Goal: Complete application form: Complete application form

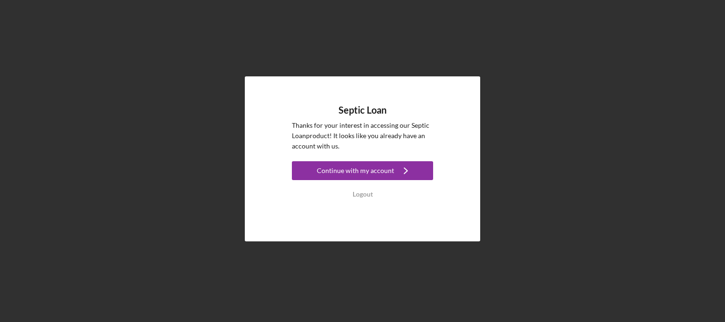
click at [406, 171] on icon "Icon/Navigate" at bounding box center [406, 171] width 24 height 24
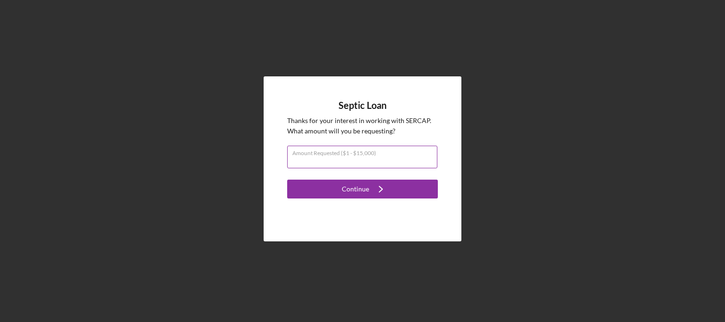
click at [426, 154] on div "Amount Requested ($1 - $15,000)" at bounding box center [362, 157] width 151 height 24
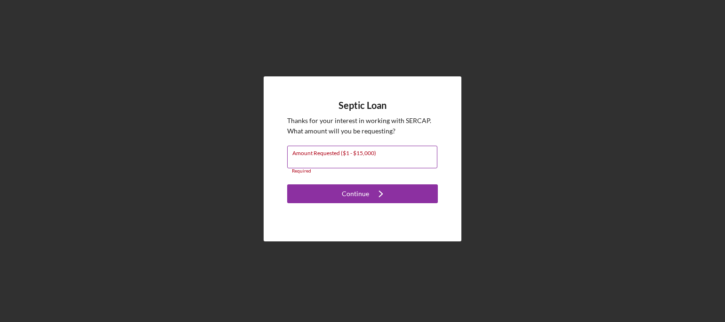
click at [393, 156] on label "Amount Requested ($1 - $15,000)" at bounding box center [364, 151] width 145 height 10
click at [393, 156] on input "Amount Requested ($1 - $15,000)" at bounding box center [362, 156] width 150 height 23
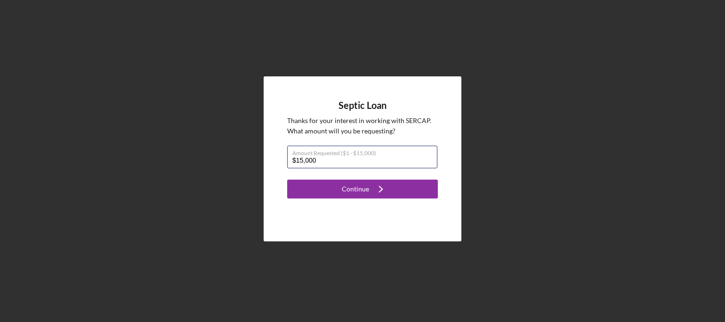
type input "$15,000"
click at [416, 198] on div "Septic Loan Thanks for your interest in working with SERCAP . What amount will …" at bounding box center [363, 158] width 198 height 165
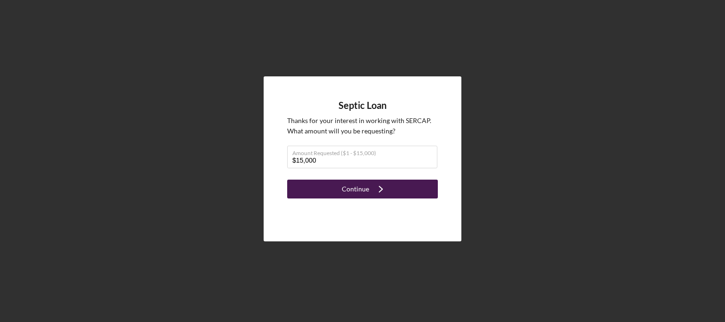
click at [416, 193] on button "Continue Icon/Navigate" at bounding box center [362, 188] width 151 height 19
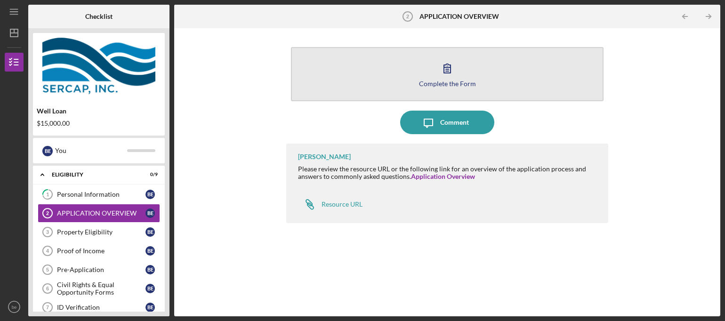
click at [457, 77] on icon "button" at bounding box center [447, 68] width 24 height 24
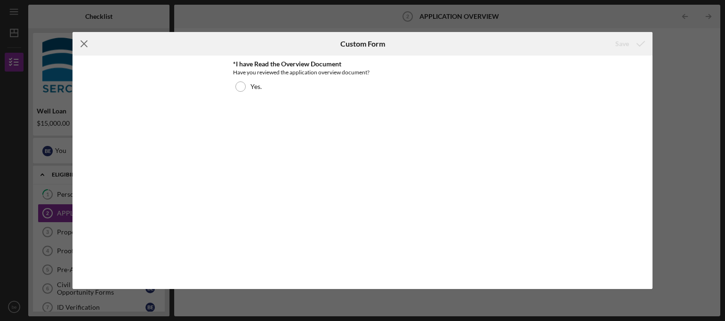
click at [87, 48] on icon "Icon/Menu Close" at bounding box center [84, 44] width 24 height 24
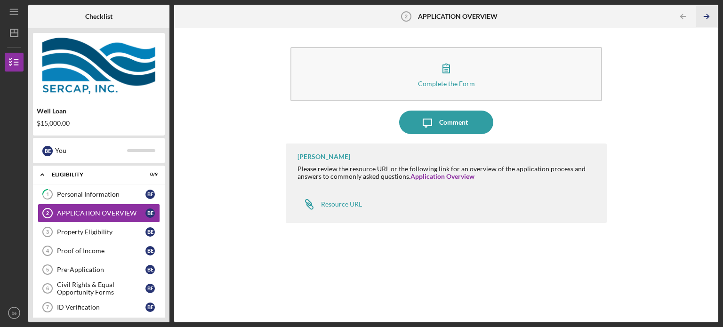
click at [710, 16] on icon "Icon/Table Pagination Arrow" at bounding box center [706, 16] width 21 height 21
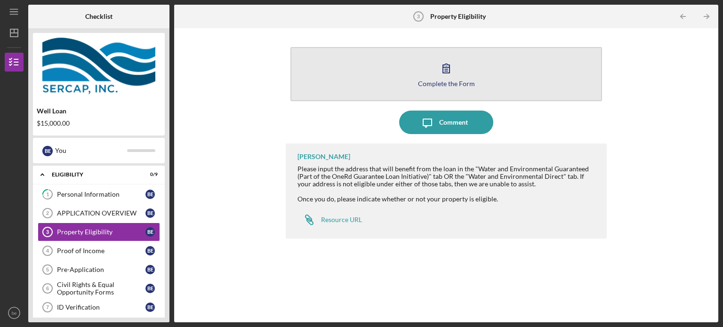
click at [480, 74] on button "Complete the Form Form" at bounding box center [446, 74] width 312 height 54
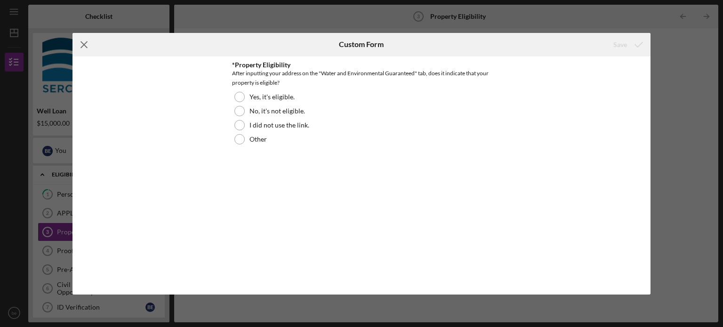
click at [83, 43] on icon "Icon/Menu Close" at bounding box center [84, 45] width 24 height 24
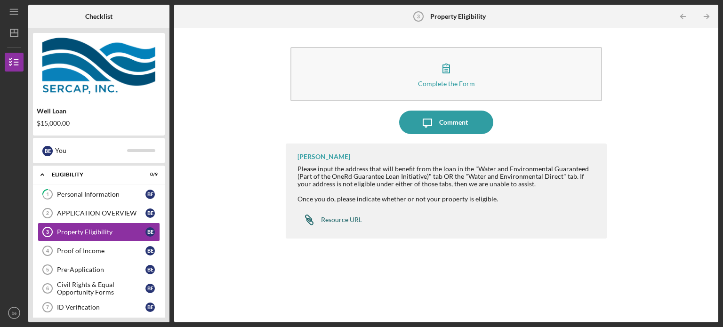
click at [357, 217] on div "Resource URL" at bounding box center [341, 220] width 41 height 8
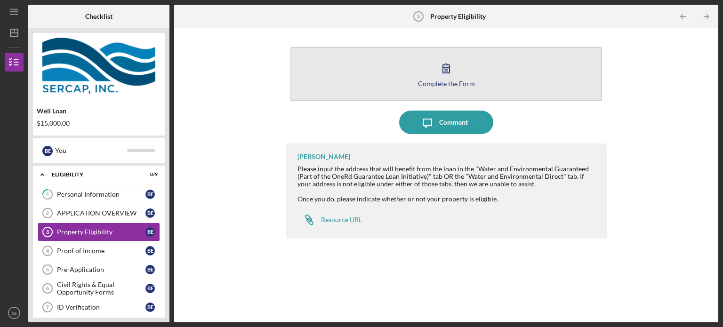
click at [442, 88] on button "Complete the Form Form" at bounding box center [446, 74] width 312 height 54
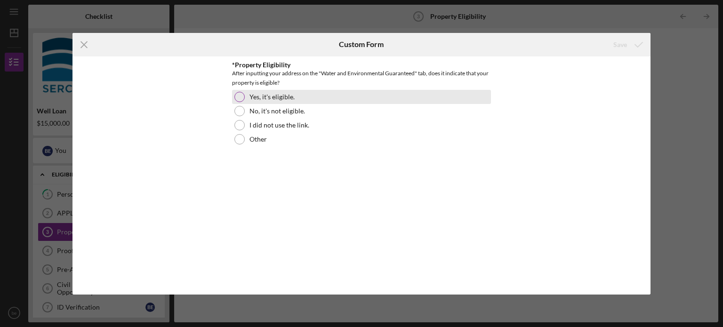
click at [242, 99] on div at bounding box center [239, 97] width 10 height 10
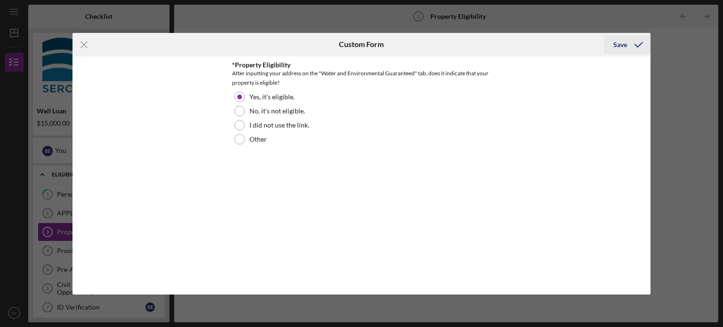
click at [619, 42] on div "Save" at bounding box center [620, 44] width 14 height 19
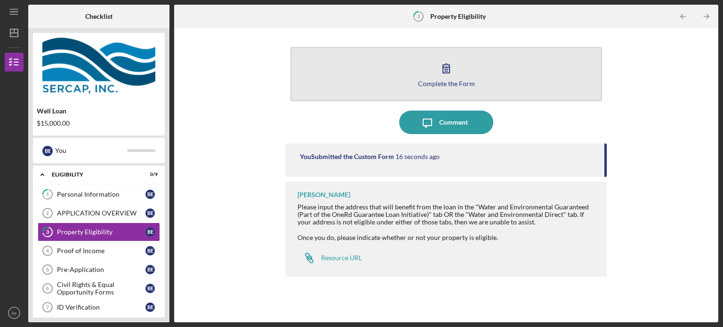
click at [550, 73] on button "Complete the Form Form" at bounding box center [446, 74] width 312 height 54
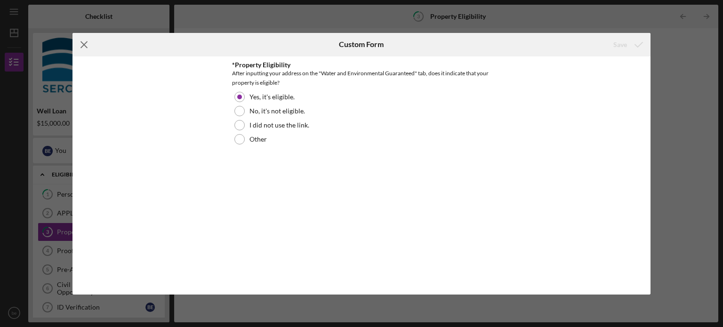
click at [82, 52] on icon "Icon/Menu Close" at bounding box center [84, 45] width 24 height 24
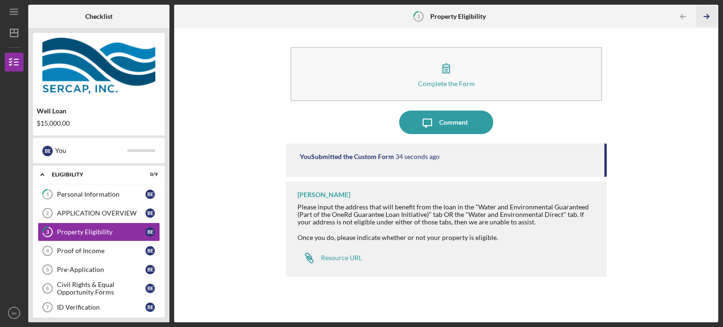
click at [705, 13] on icon "Icon/Table Pagination Arrow" at bounding box center [706, 16] width 21 height 21
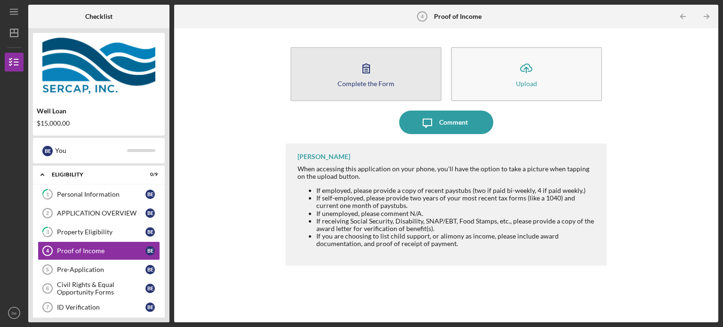
click at [409, 76] on button "Complete the Form Form" at bounding box center [365, 74] width 151 height 54
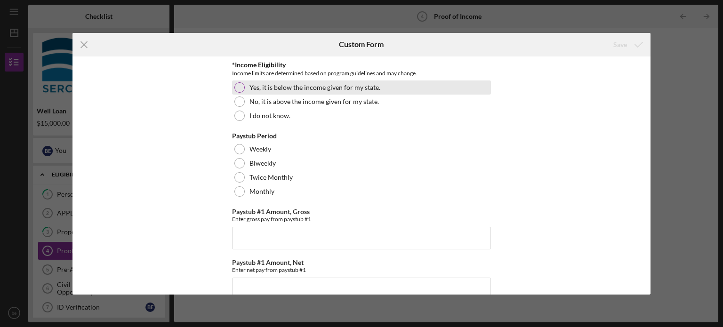
click at [235, 88] on div at bounding box center [239, 87] width 10 height 10
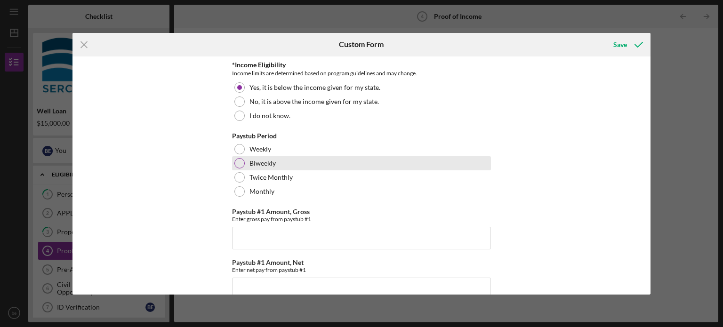
click at [237, 165] on div at bounding box center [239, 163] width 10 height 10
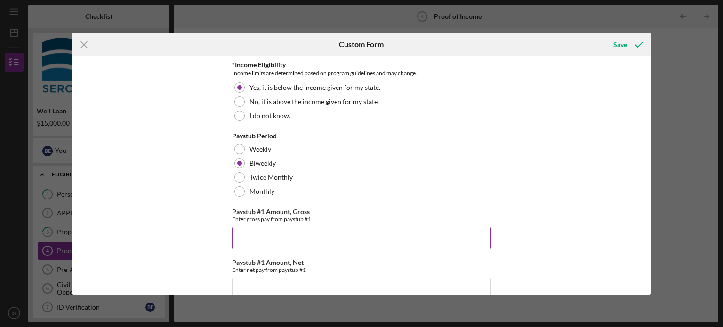
click at [303, 241] on input "Paystub #1 Amount, Gross" at bounding box center [361, 238] width 259 height 23
drag, startPoint x: 648, startPoint y: 85, endPoint x: 652, endPoint y: 113, distance: 28.0
click at [652, 113] on div "Icon/Menu Close Custom Form Save *Income Eligibility Income limits are determin…" at bounding box center [361, 163] width 723 height 327
click at [20, 167] on div "Icon/Menu Close Custom Form Save *Income Eligibility Income limits are determin…" at bounding box center [361, 163] width 723 height 327
click at [319, 232] on input "Paystub #1 Amount, Gross" at bounding box center [361, 238] width 259 height 23
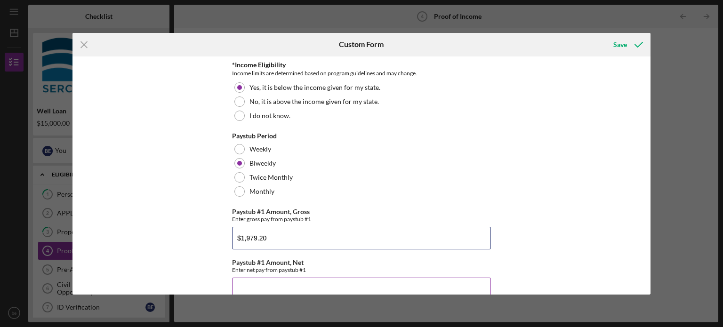
type input "$1,979.20"
click at [262, 284] on input "Paystub #1 Amount, Net" at bounding box center [361, 289] width 259 height 23
type input "$1,979.20"
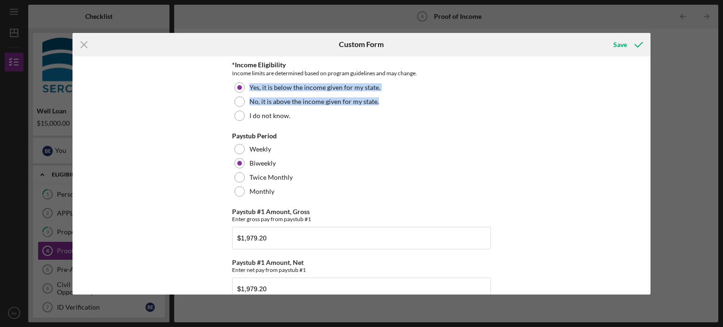
drag, startPoint x: 648, startPoint y: 70, endPoint x: 646, endPoint y: 96, distance: 26.0
click at [646, 96] on div "*Income Eligibility Income limits are determined based on program guidelines an…" at bounding box center [361, 175] width 579 height 238
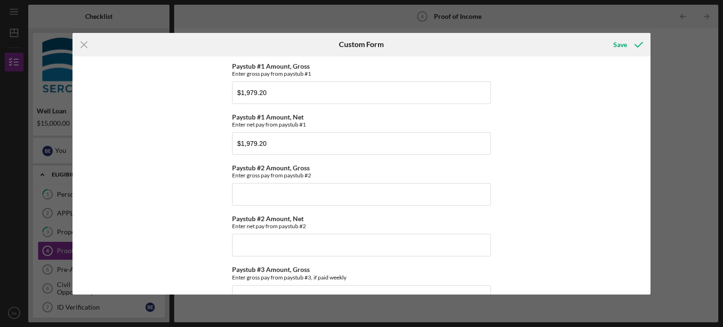
scroll to position [146, 0]
click at [296, 189] on input "Paystub #2 Amount, Gross" at bounding box center [361, 193] width 259 height 23
type input "$1,979.20"
click at [647, 133] on div "*Income Eligibility Income limits are determined based on program guidelines an…" at bounding box center [361, 175] width 579 height 238
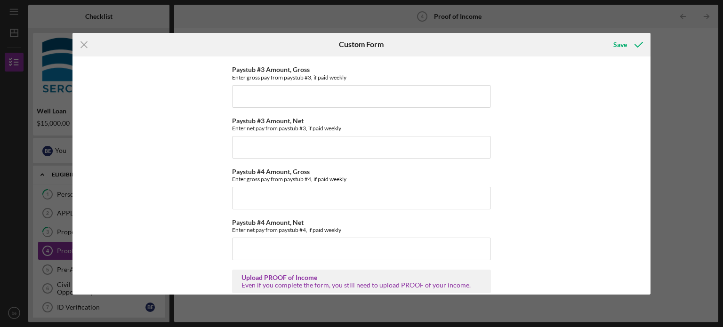
scroll to position [357, 0]
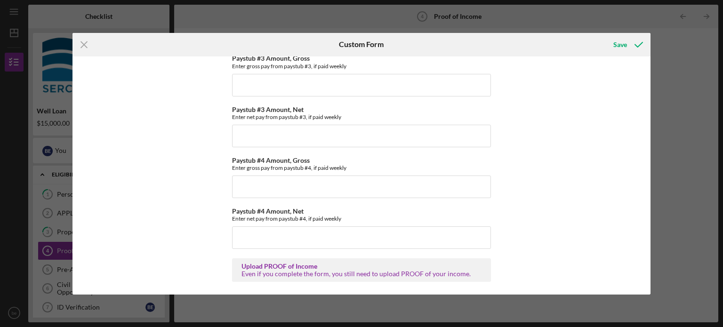
click at [267, 271] on div "Even if you complete the form, you still need to upload PROOF of your income." at bounding box center [362, 274] width 240 height 8
click at [626, 43] on div "Save" at bounding box center [620, 44] width 14 height 19
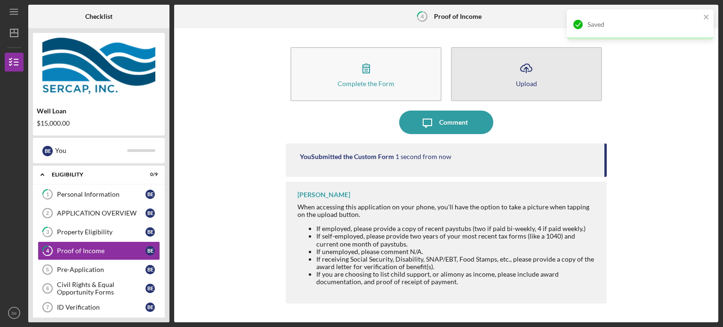
click at [505, 82] on button "Icon/Upload Upload" at bounding box center [526, 74] width 151 height 54
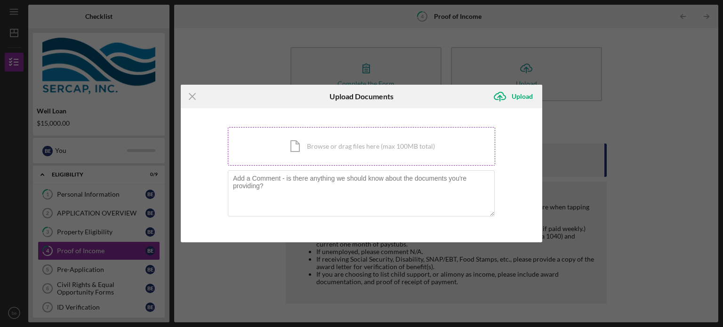
click at [312, 154] on div "Icon/Document Browse or drag files here (max 100MB total) Tap to choose files o…" at bounding box center [361, 146] width 267 height 39
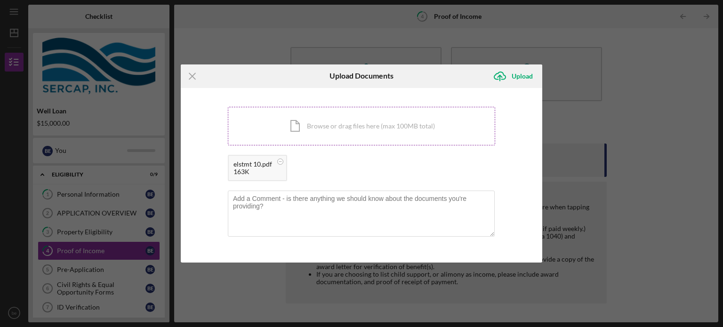
click at [295, 124] on div "Icon/Document Browse or drag files here (max 100MB total) Tap to choose files o…" at bounding box center [361, 126] width 267 height 39
click at [360, 128] on div "Icon/Document Browse or drag files here (max 100MB total) Tap to choose files o…" at bounding box center [361, 126] width 267 height 39
click at [516, 73] on div "Upload" at bounding box center [522, 76] width 21 height 19
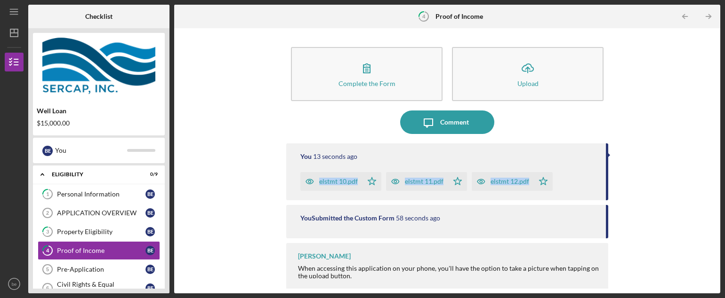
drag, startPoint x: 712, startPoint y: 150, endPoint x: 713, endPoint y: 186, distance: 36.3
click at [712, 187] on div "Complete the Form Form Icon/Upload Upload Icon/Message Comment You 13 seconds a…" at bounding box center [447, 161] width 537 height 256
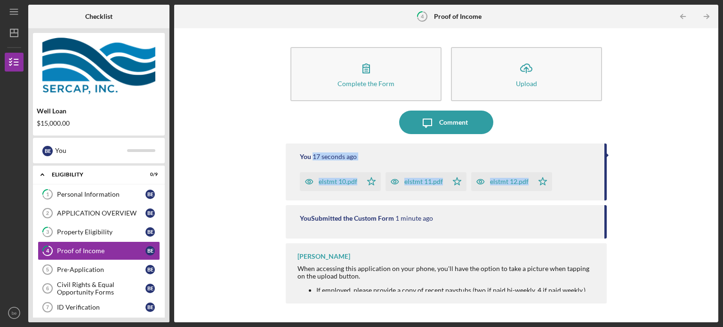
drag, startPoint x: 605, startPoint y: 223, endPoint x: 612, endPoint y: 303, distance: 80.3
click at [612, 303] on div "Complete the Form Form Icon/Upload Upload Icon/Message Comment You 17 seconds a…" at bounding box center [446, 175] width 535 height 285
click at [645, 279] on div "Complete the Form Form Icon/Upload Upload Icon/Message Comment You 18 seconds a…" at bounding box center [446, 175] width 535 height 285
click at [701, 17] on icon "Icon/Table Pagination Arrow" at bounding box center [706, 16] width 21 height 21
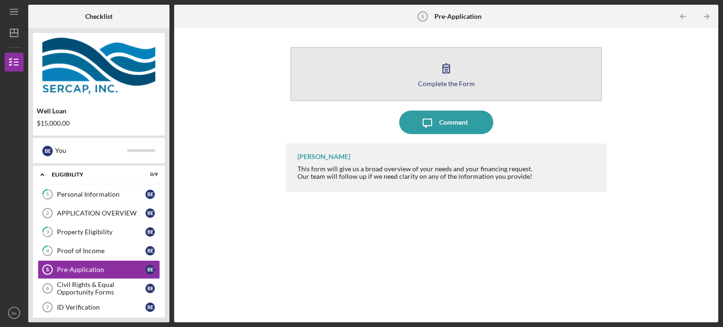
click at [477, 82] on button "Complete the Form Form" at bounding box center [446, 74] width 312 height 54
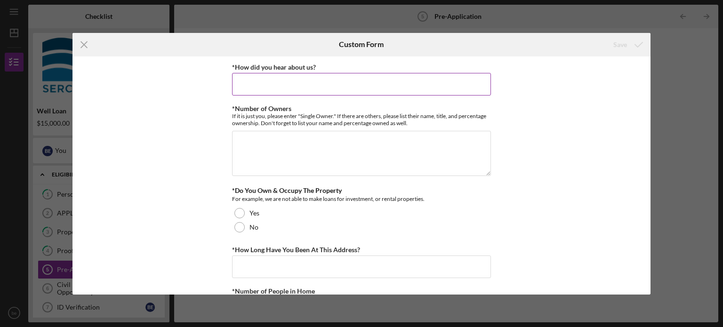
click at [266, 85] on input "*How did you hear about us?" at bounding box center [361, 84] width 259 height 23
type input "Google"
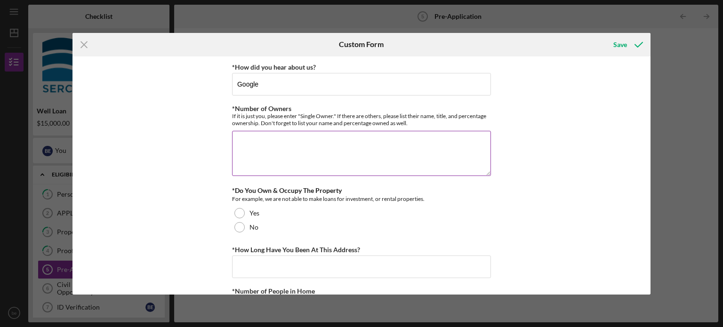
click at [316, 143] on textarea "*Number of Owners" at bounding box center [361, 153] width 259 height 45
type textarea "2"
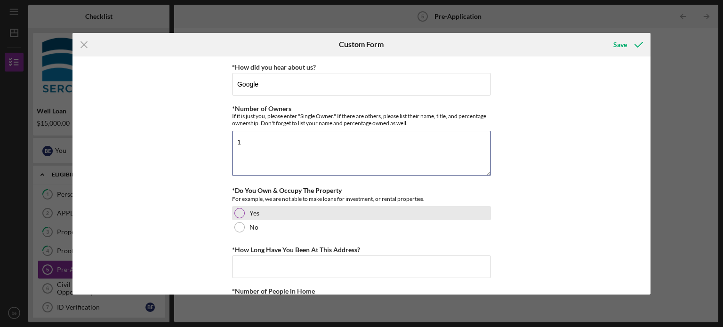
type textarea "1"
click at [237, 210] on div at bounding box center [239, 213] width 10 height 10
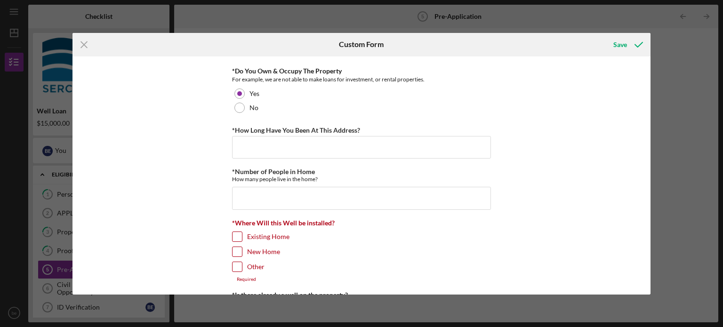
scroll to position [121, 0]
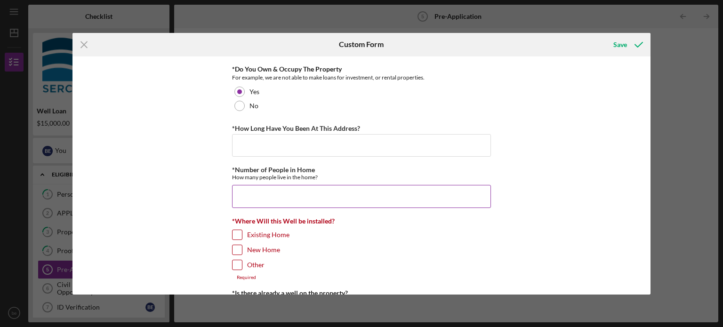
click at [299, 195] on input "*Number of People in Home" at bounding box center [361, 196] width 259 height 23
type input "4"
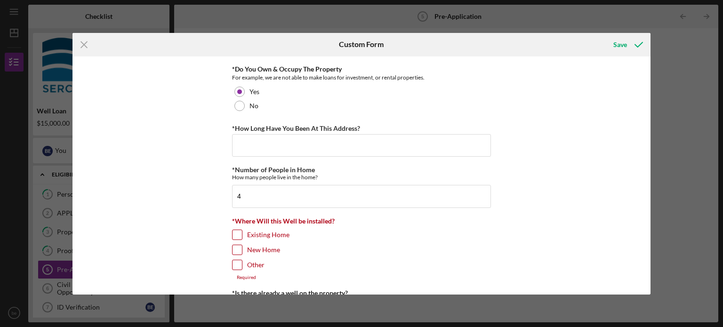
drag, startPoint x: 647, startPoint y: 113, endPoint x: 651, endPoint y: 132, distance: 19.8
click at [651, 132] on div "Icon/Menu Close Custom Form Save *How did you hear about us? Google *Number of …" at bounding box center [361, 163] width 723 height 327
click at [240, 265] on input "Other" at bounding box center [237, 264] width 9 height 9
checkbox input "true"
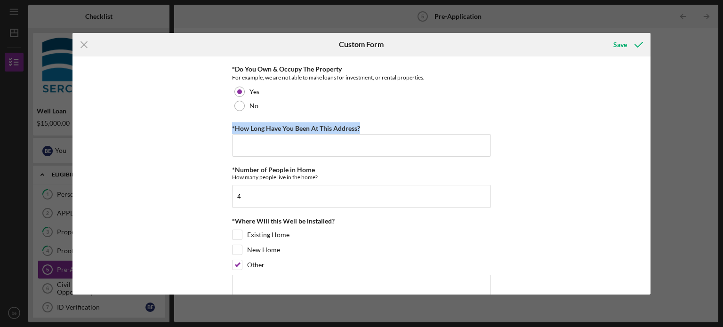
drag, startPoint x: 648, startPoint y: 101, endPoint x: 650, endPoint y: 136, distance: 34.4
click at [652, 131] on div "Icon/Menu Close Custom Form Save *How did you hear about us? Google *Number of …" at bounding box center [361, 163] width 723 height 327
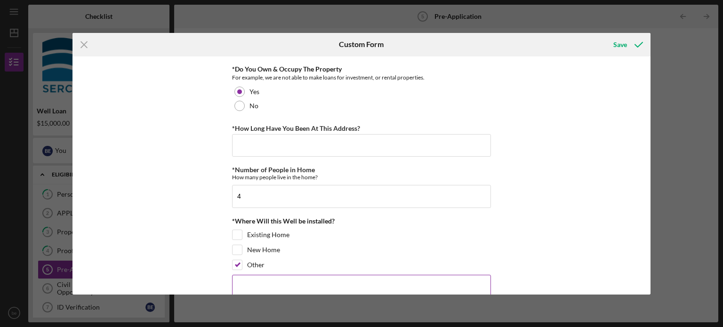
click at [340, 285] on textarea at bounding box center [361, 290] width 259 height 30
type textarea "Raw land for home"
drag, startPoint x: 651, startPoint y: 101, endPoint x: 651, endPoint y: 113, distance: 11.3
click at [651, 113] on div "Icon/Menu Close Custom Form Save *How did you hear about us? Google *Number of …" at bounding box center [361, 163] width 723 height 327
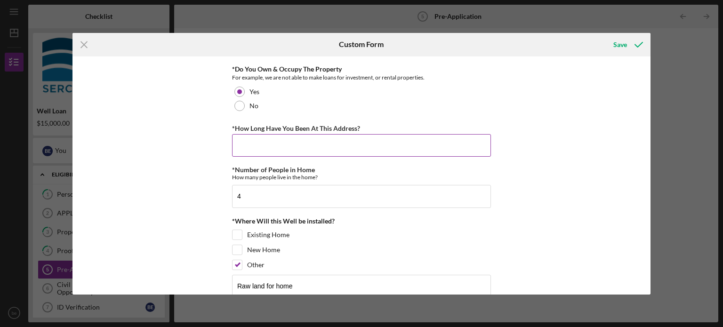
click at [402, 148] on input "*How Long Have You Been At This Address?" at bounding box center [361, 145] width 259 height 23
type input "3 months"
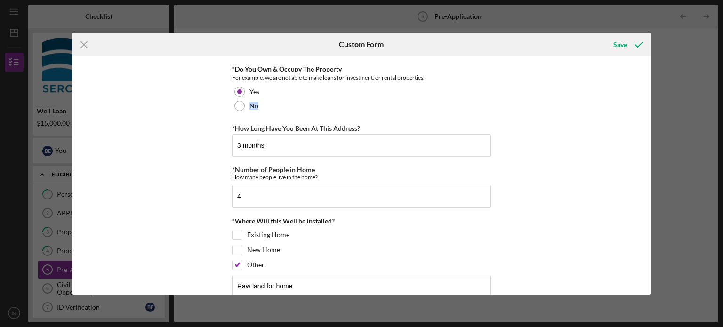
drag, startPoint x: 647, startPoint y: 92, endPoint x: 647, endPoint y: 102, distance: 10.4
click at [647, 102] on div "*How did you hear about us? Google *Number of Owners If it is just you, please …" at bounding box center [361, 175] width 579 height 238
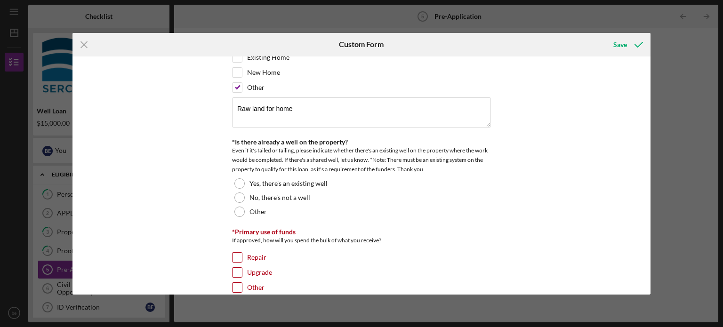
scroll to position [302, 0]
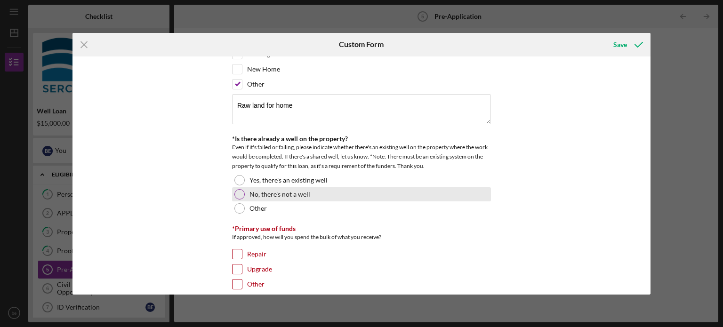
click at [237, 190] on div at bounding box center [239, 194] width 10 height 10
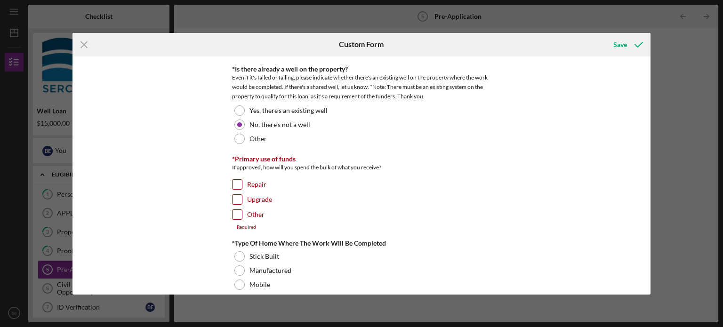
scroll to position [377, 0]
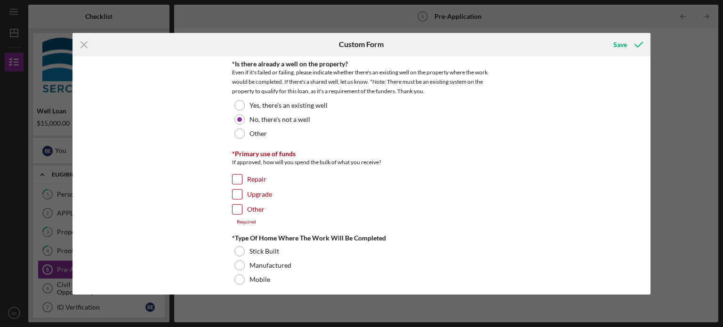
click at [237, 210] on input "Other" at bounding box center [237, 209] width 9 height 9
checkbox input "true"
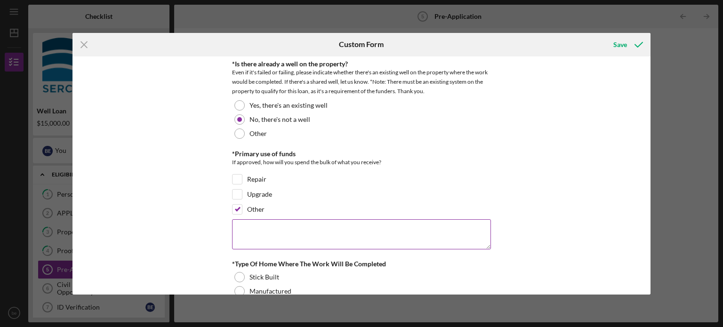
click at [253, 237] on textarea at bounding box center [361, 234] width 259 height 30
type textarea "new well"
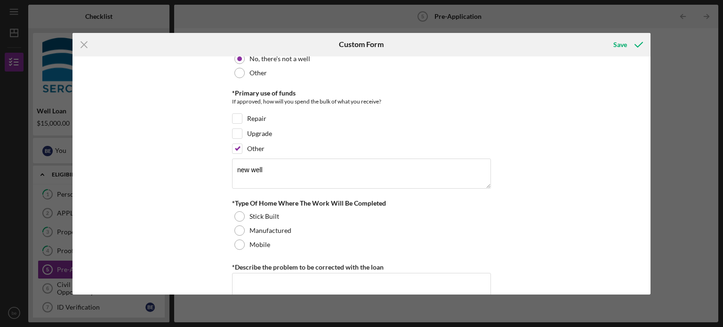
scroll to position [458, 0]
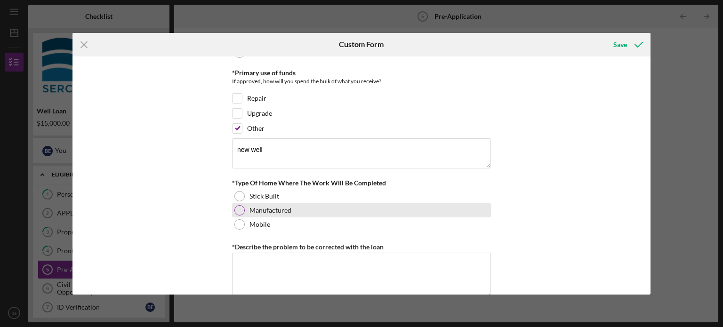
click at [237, 210] on div at bounding box center [239, 210] width 10 height 10
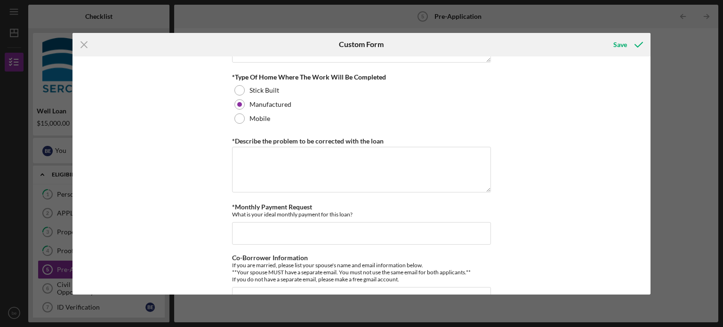
scroll to position [581, 0]
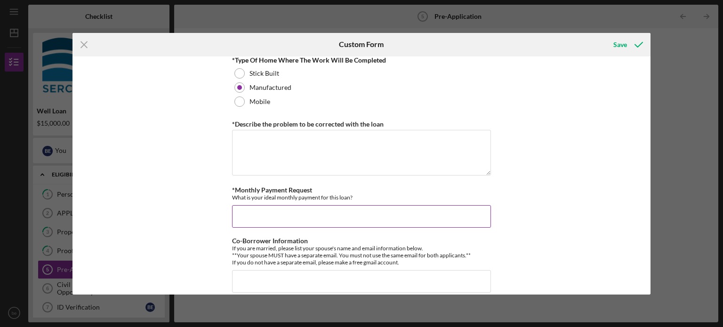
click at [371, 214] on input "*Monthly Payment Request" at bounding box center [361, 216] width 259 height 23
type input "250"
click at [362, 157] on textarea "*Describe the problem to be corrected with the loan" at bounding box center [361, 152] width 259 height 45
type textarea "na"
click at [647, 202] on div "*How did you hear about us? Google *Number of Owners If it is just you, please …" at bounding box center [361, 175] width 579 height 238
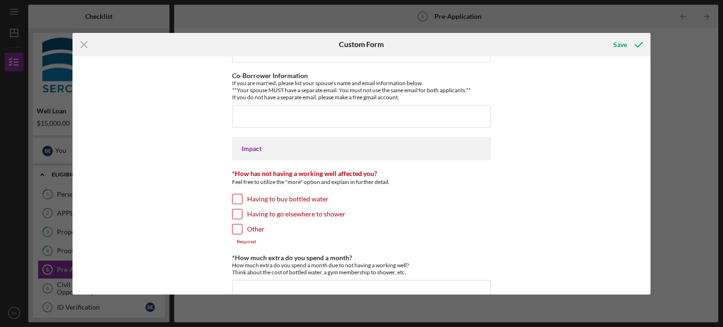
scroll to position [780, 0]
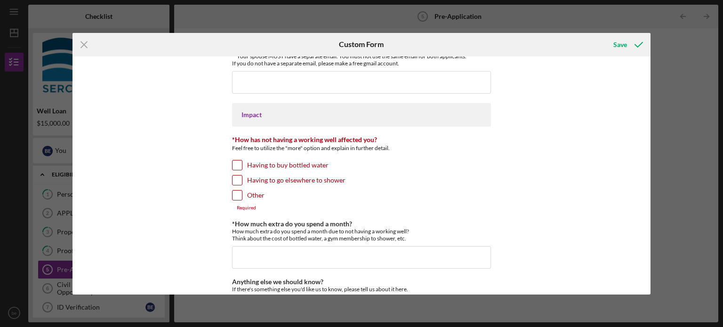
drag, startPoint x: 239, startPoint y: 175, endPoint x: 236, endPoint y: 167, distance: 9.1
click at [239, 176] on input "Having to go elsewhere to shower" at bounding box center [237, 180] width 9 height 9
checkbox input "true"
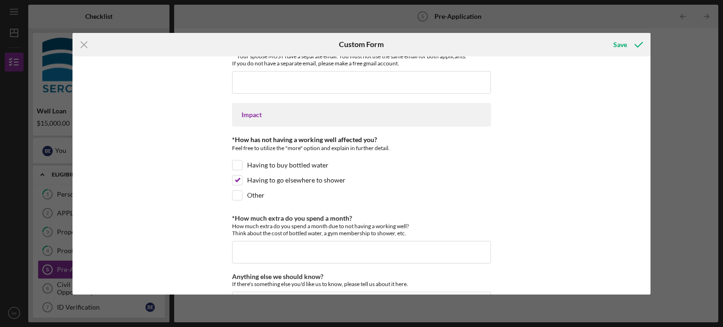
click at [234, 156] on div "*How has not having a working well affected you? Feel free to utilize the "more…" at bounding box center [361, 170] width 259 height 69
click at [234, 163] on input "Having to buy bottled water" at bounding box center [237, 165] width 9 height 9
checkbox input "true"
click at [287, 250] on input "*How much extra do you spend a month?" at bounding box center [361, 252] width 259 height 23
type input "200"
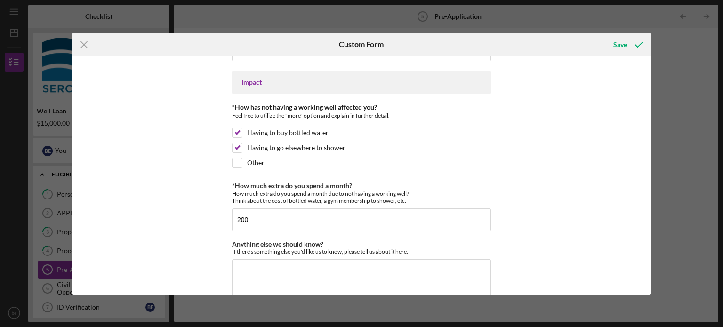
scroll to position [816, 0]
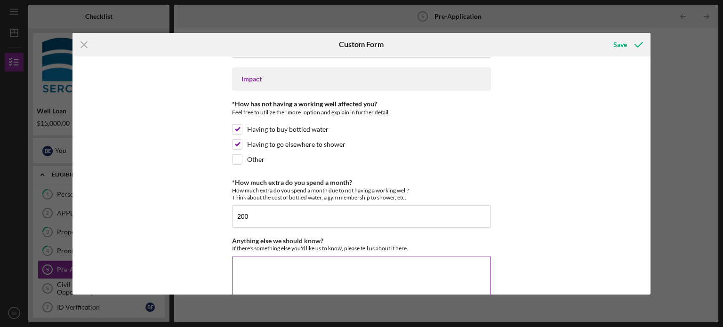
click at [365, 268] on textarea "Anything else we should know?" at bounding box center [361, 278] width 259 height 45
click at [322, 274] on textarea "Anything else we should know?" at bounding box center [361, 278] width 259 height 45
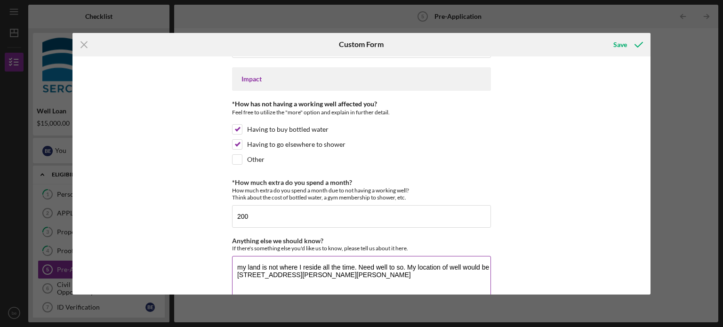
click at [266, 267] on textarea "my land is not where I reside all the time. Need well to so. My location of wel…" at bounding box center [361, 278] width 259 height 45
click at [322, 276] on textarea "my land is not where I reside all the time. Need well to so. My location of wel…" at bounding box center [361, 278] width 259 height 45
click at [394, 263] on textarea "my land is not where I reside all the time. Need well to so. My location of wel…" at bounding box center [361, 278] width 259 height 45
type textarea "my land is not where I reside all the time. Need well to do so. My location of …"
click at [629, 38] on icon "submit" at bounding box center [639, 45] width 24 height 24
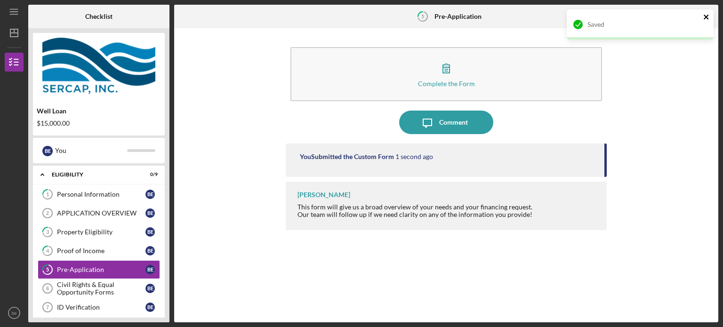
click at [706, 13] on icon "close" at bounding box center [706, 17] width 7 height 8
click at [706, 15] on icon "Icon/Table Pagination Arrow" at bounding box center [706, 16] width 21 height 21
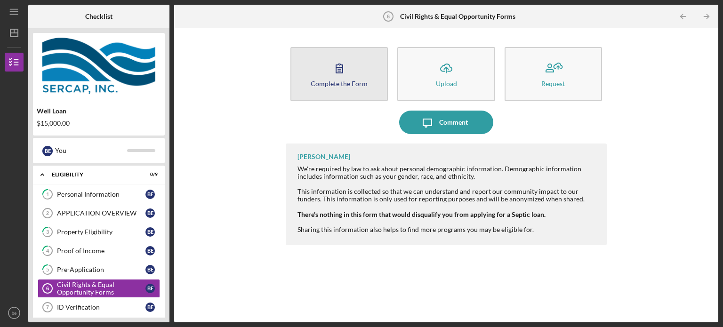
click at [316, 69] on button "Complete the Form Form" at bounding box center [338, 74] width 97 height 54
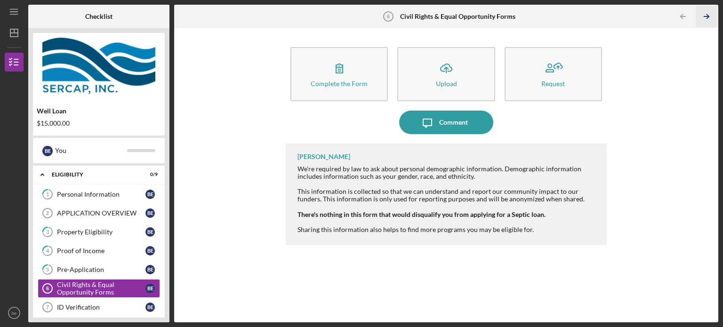
click at [702, 16] on icon "Icon/Table Pagination Arrow" at bounding box center [706, 16] width 21 height 21
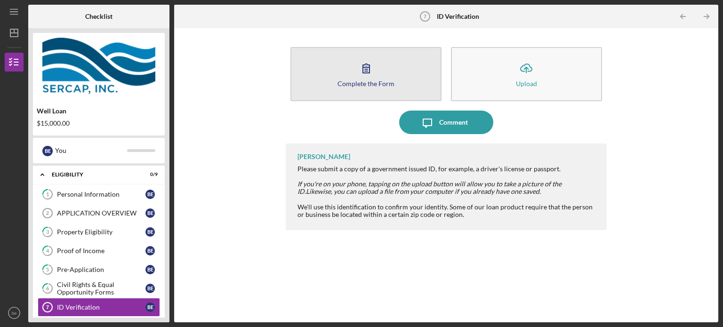
click at [425, 69] on button "Complete the Form Form" at bounding box center [365, 74] width 151 height 54
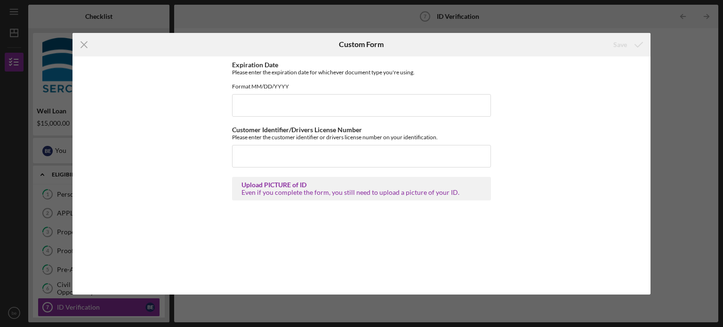
click at [29, 73] on div "Icon/Menu Close Custom Form Save Expiration Date Please enter the expiration da…" at bounding box center [361, 163] width 723 height 327
click at [284, 111] on input "Expiration Date" at bounding box center [361, 105] width 259 height 23
type input "08262027"
click at [259, 168] on input "Customer Identifier/Drivers License Number" at bounding box center [361, 156] width 259 height 23
click at [109, 158] on div "Expiration Date Please enter the expiration date for whichever document type yo…" at bounding box center [361, 175] width 579 height 238
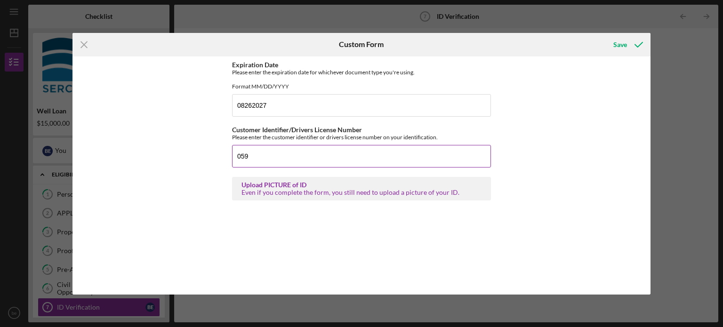
click at [262, 161] on input "059" at bounding box center [361, 156] width 259 height 23
click at [129, 133] on div "Expiration Date Please enter the expiration date for whichever document type yo…" at bounding box center [361, 175] width 579 height 238
click at [274, 164] on input "05986" at bounding box center [361, 156] width 259 height 23
type input "059868448"
click at [638, 41] on icon "submit" at bounding box center [639, 45] width 24 height 24
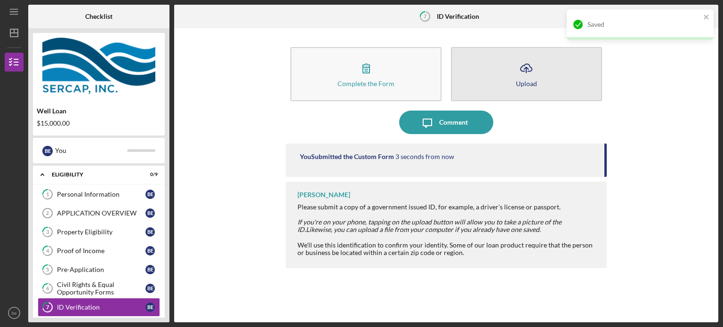
click at [526, 69] on line "button" at bounding box center [526, 70] width 0 height 6
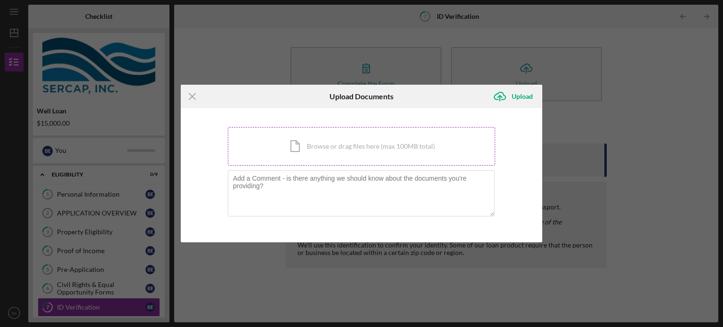
click at [334, 148] on div "Icon/Document Browse or drag files here (max 100MB total) Tap to choose files o…" at bounding box center [361, 146] width 267 height 39
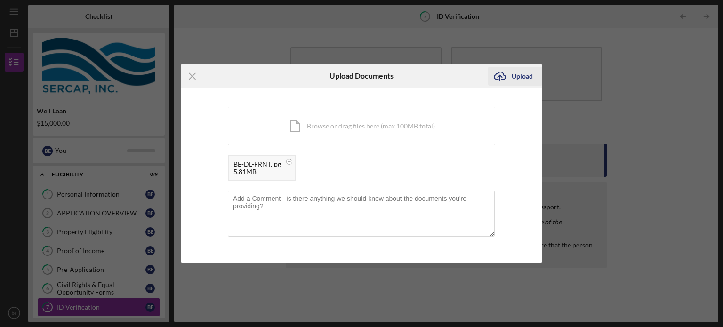
click at [513, 72] on div "Upload" at bounding box center [522, 76] width 21 height 19
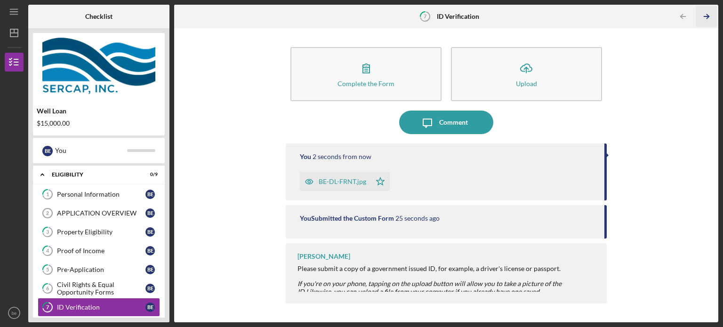
click at [705, 16] on line "button" at bounding box center [706, 16] width 5 height 0
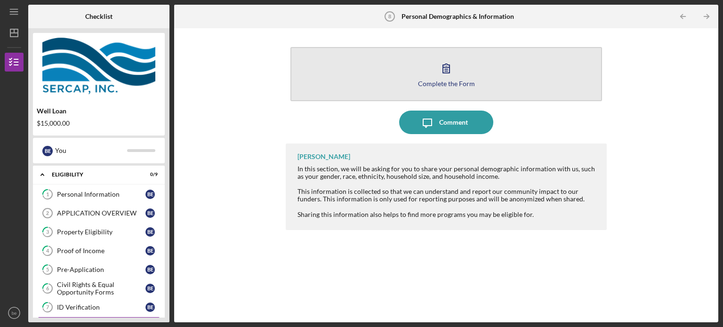
click at [440, 73] on icon "button" at bounding box center [447, 68] width 24 height 24
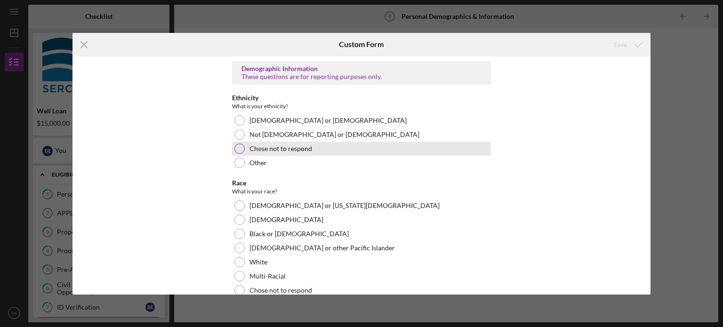
click at [234, 148] on div at bounding box center [239, 149] width 10 height 10
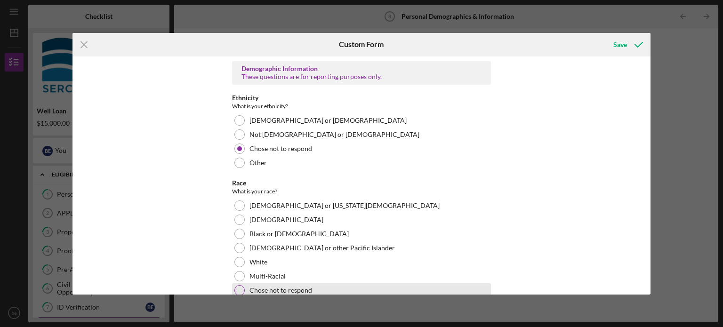
click at [242, 288] on div at bounding box center [239, 290] width 10 height 10
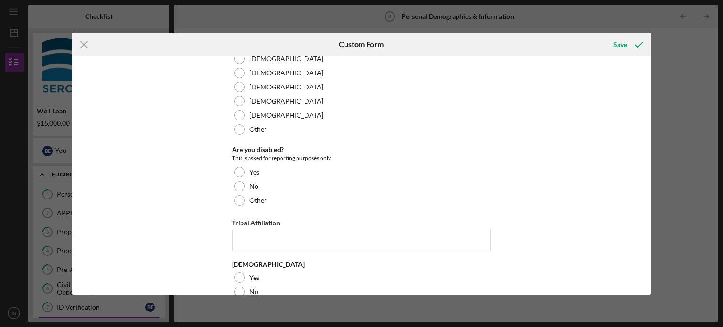
scroll to position [307, 0]
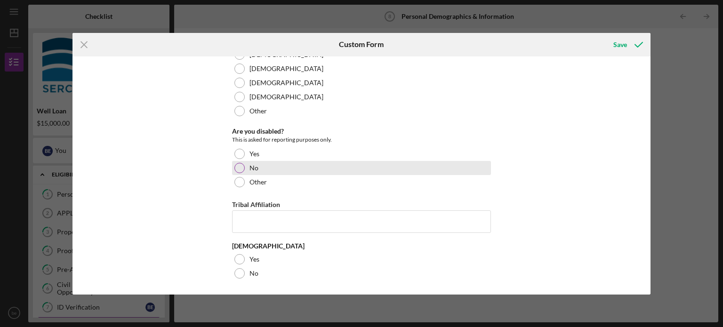
click at [236, 168] on div at bounding box center [239, 168] width 10 height 10
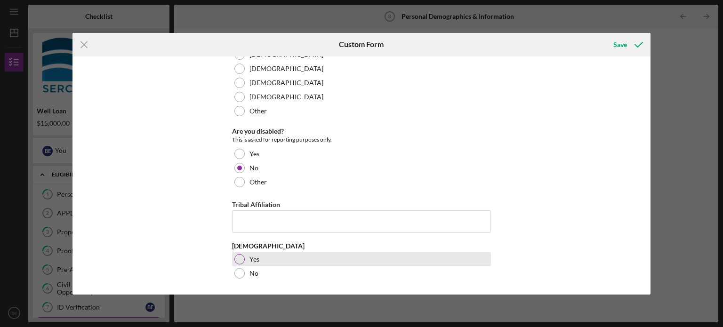
click at [235, 258] on div at bounding box center [239, 259] width 10 height 10
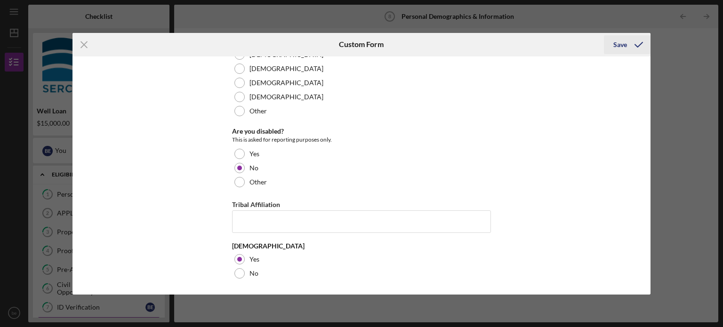
click at [626, 43] on div "Save" at bounding box center [620, 44] width 14 height 19
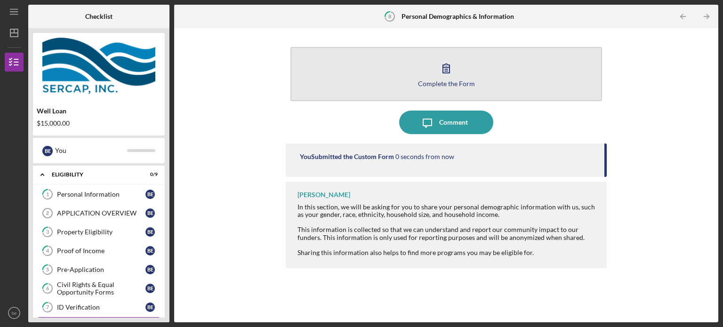
click at [468, 85] on div "Complete the Form" at bounding box center [446, 83] width 57 height 7
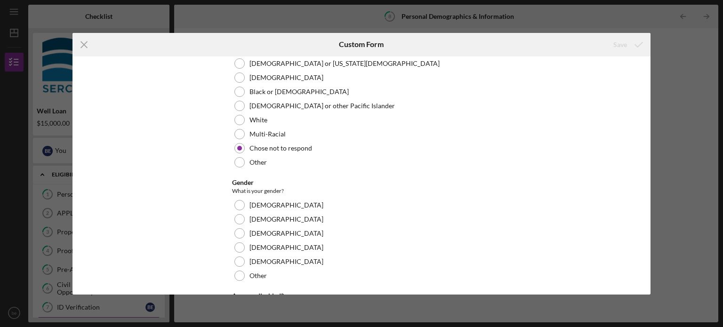
scroll to position [160, 0]
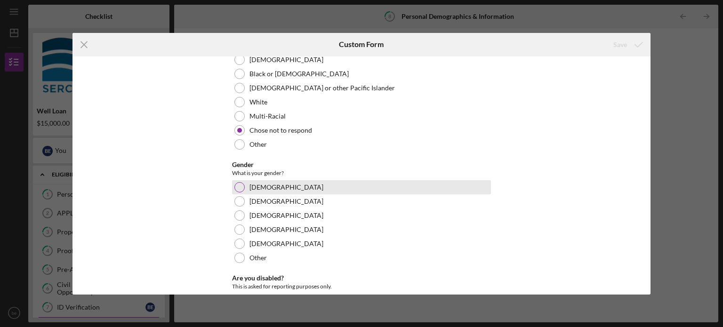
click at [236, 184] on div at bounding box center [239, 187] width 10 height 10
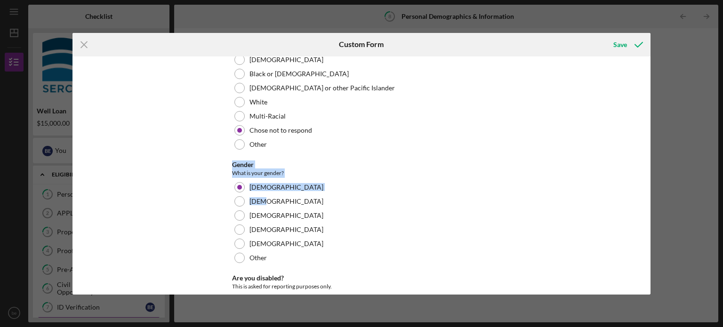
drag, startPoint x: 647, startPoint y: 140, endPoint x: 655, endPoint y: 205, distance: 65.0
click at [655, 205] on div "Icon/Menu Close Custom Form Save Demographic Information These questions are fo…" at bounding box center [361, 163] width 723 height 327
click at [599, 218] on div "Demographic Information These questions are for reporting purposes only. Ethnic…" at bounding box center [361, 175] width 579 height 238
click at [625, 47] on div "Save" at bounding box center [620, 44] width 14 height 19
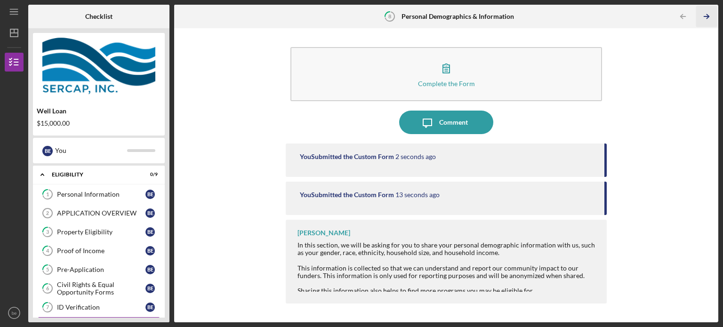
click at [704, 11] on icon "Icon/Table Pagination Arrow" at bounding box center [706, 16] width 21 height 21
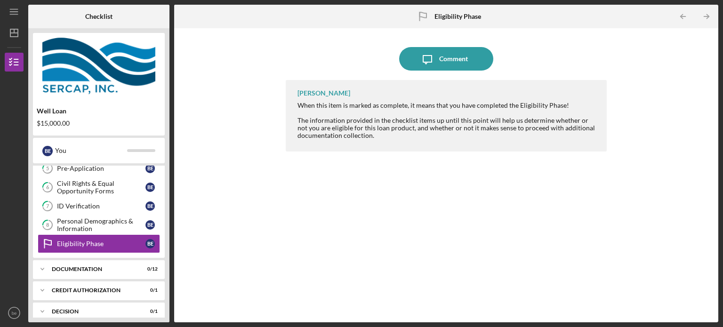
scroll to position [102, 0]
click at [712, 12] on icon "Icon/Table Pagination Arrow" at bounding box center [706, 16] width 21 height 21
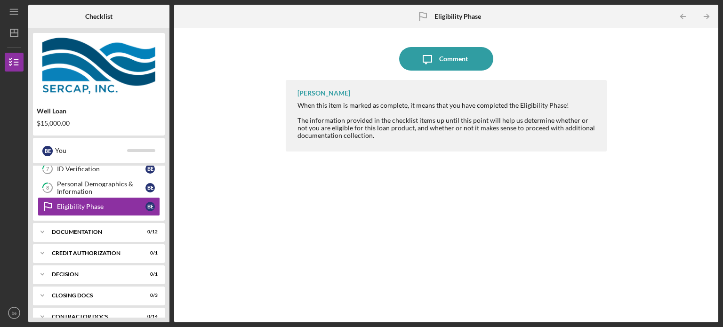
scroll to position [146, 0]
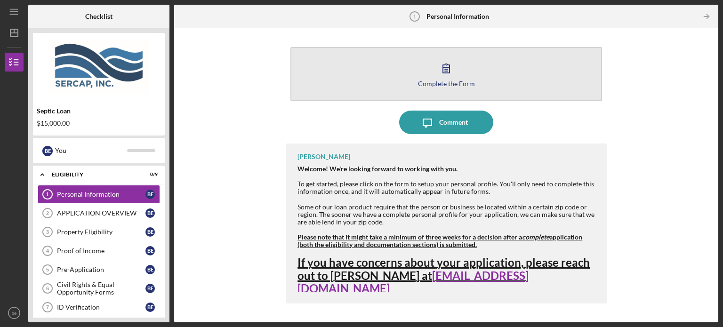
click at [482, 83] on button "Complete the Form Form" at bounding box center [446, 74] width 312 height 54
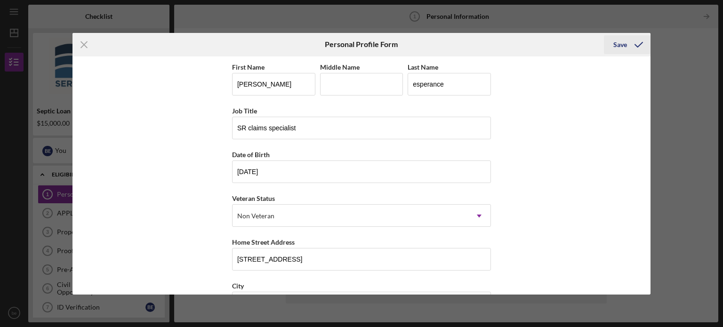
click at [620, 42] on div "Save" at bounding box center [620, 44] width 14 height 19
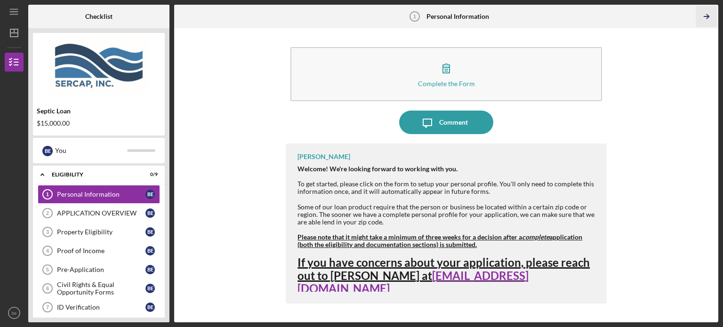
click at [702, 15] on icon "Icon/Table Pagination Arrow" at bounding box center [706, 16] width 21 height 21
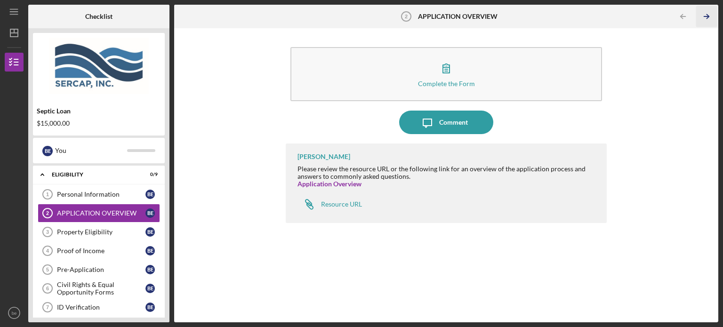
click at [702, 15] on icon "Icon/Table Pagination Arrow" at bounding box center [706, 16] width 21 height 21
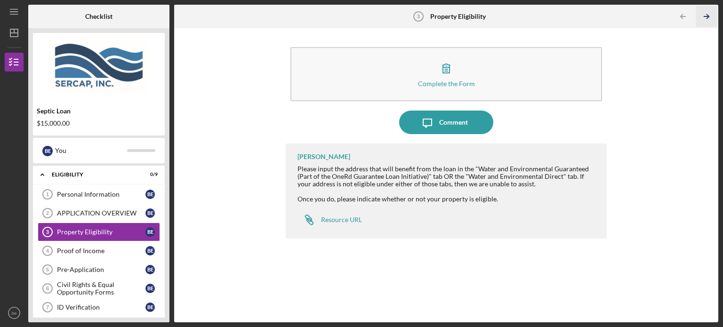
click at [702, 15] on icon "Icon/Table Pagination Arrow" at bounding box center [706, 16] width 21 height 21
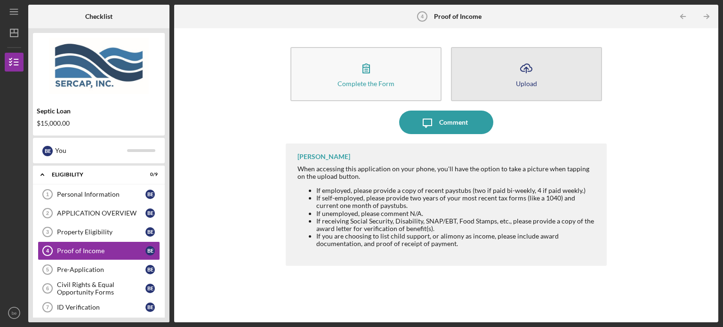
click at [502, 76] on button "Icon/Upload Upload" at bounding box center [526, 74] width 151 height 54
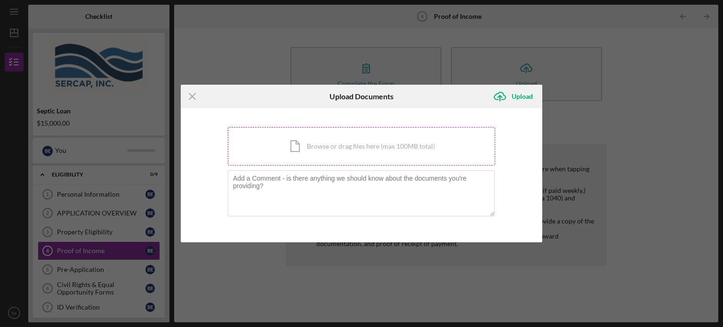
click at [345, 147] on div "Icon/Document Browse or drag files here (max 100MB total) Tap to choose files o…" at bounding box center [361, 146] width 267 height 39
click at [371, 139] on div "Icon/Document Browse or drag files here (max 100MB total) Tap to choose files o…" at bounding box center [361, 146] width 267 height 39
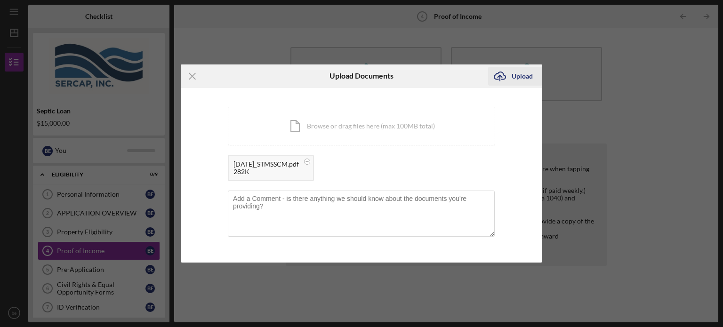
click at [513, 78] on div "Upload" at bounding box center [522, 76] width 21 height 19
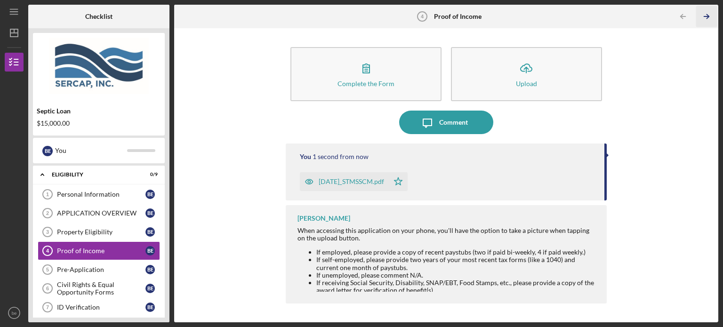
click at [712, 18] on icon "Icon/Table Pagination Arrow" at bounding box center [706, 16] width 21 height 21
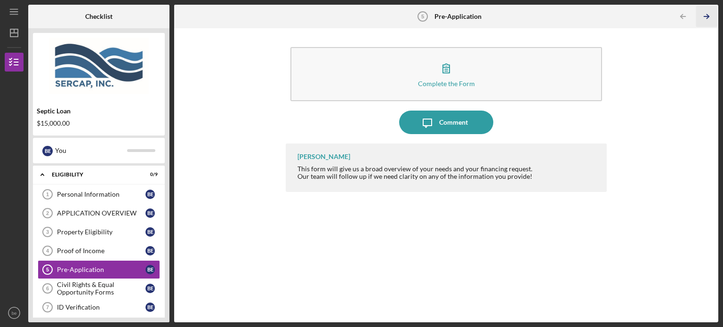
click at [712, 18] on icon "Icon/Table Pagination Arrow" at bounding box center [706, 16] width 21 height 21
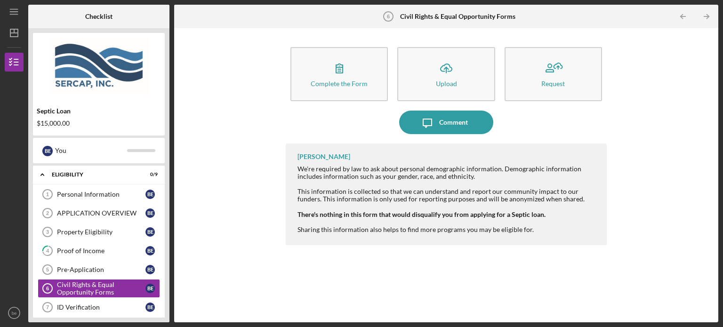
click at [712, 18] on icon "Icon/Table Pagination Arrow" at bounding box center [706, 16] width 21 height 21
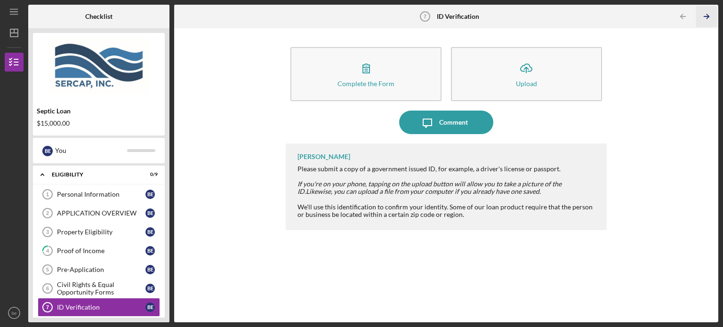
click at [712, 18] on icon "Icon/Table Pagination Arrow" at bounding box center [706, 16] width 21 height 21
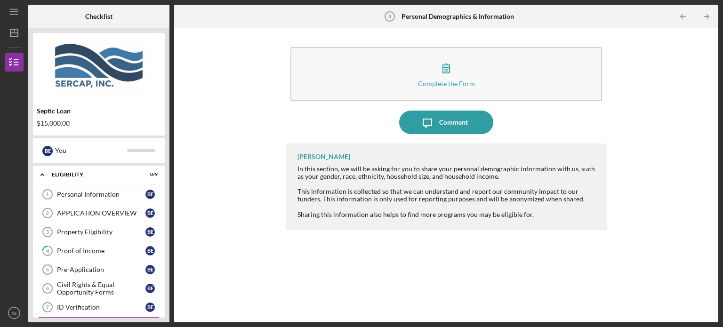
click at [712, 18] on icon "Icon/Table Pagination Arrow" at bounding box center [706, 16] width 21 height 21
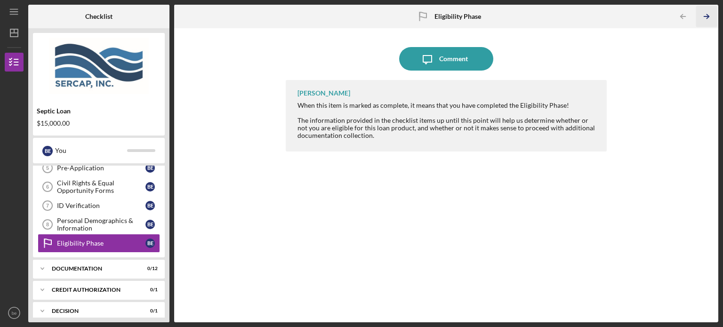
click at [712, 18] on icon "Icon/Table Pagination Arrow" at bounding box center [706, 16] width 21 height 21
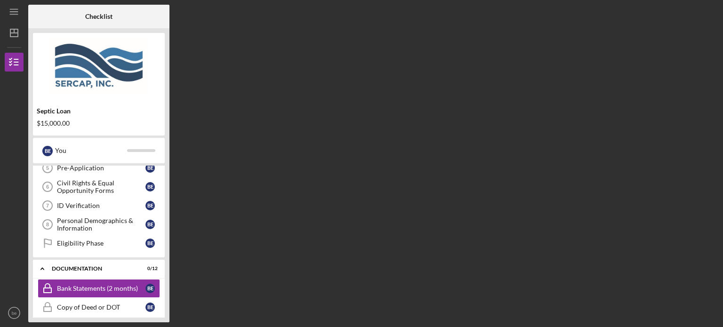
scroll to position [146, 0]
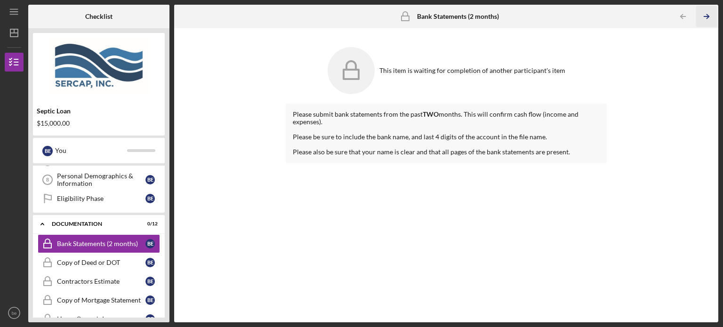
click at [709, 15] on icon "Icon/Table Pagination Arrow" at bounding box center [706, 16] width 21 height 21
